Goal: Communication & Community: Answer question/provide support

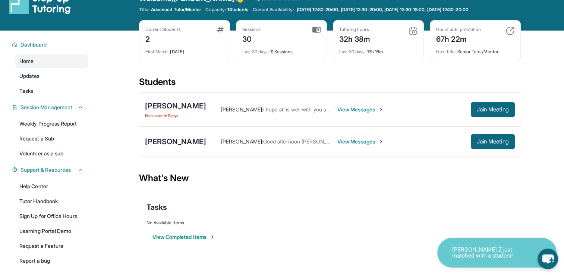
scroll to position [48, 0]
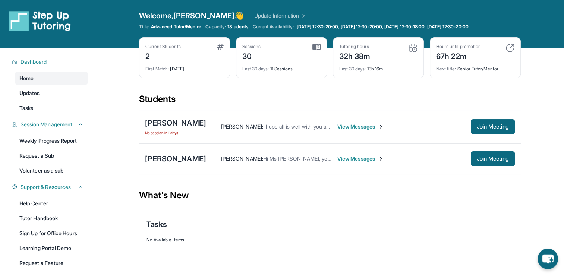
click at [337, 155] on span "View Messages" at bounding box center [360, 158] width 47 height 7
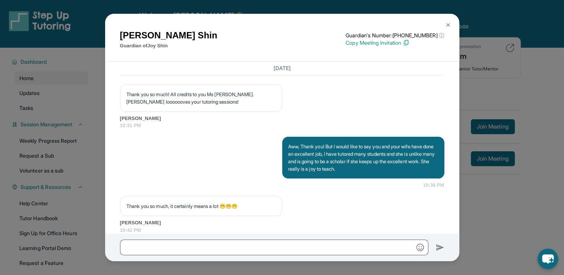
scroll to position [9178, 0]
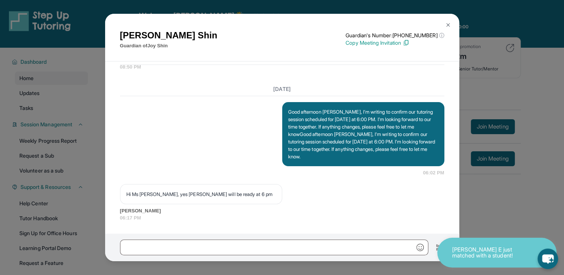
click at [446, 24] on img at bounding box center [448, 25] width 6 height 6
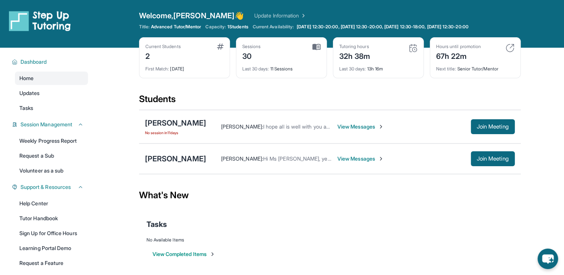
click at [349, 126] on span "View Messages" at bounding box center [360, 126] width 47 height 7
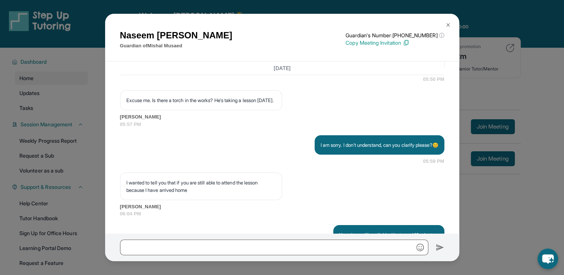
scroll to position [8337, 0]
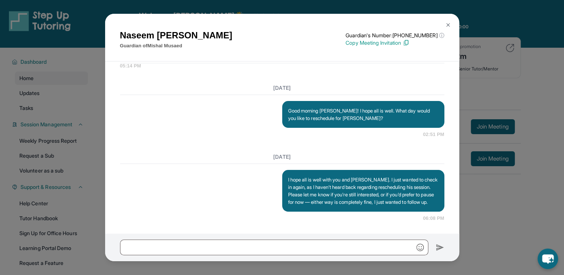
click at [447, 25] on img at bounding box center [448, 25] width 6 height 6
